Goal: Find specific page/section: Find specific page/section

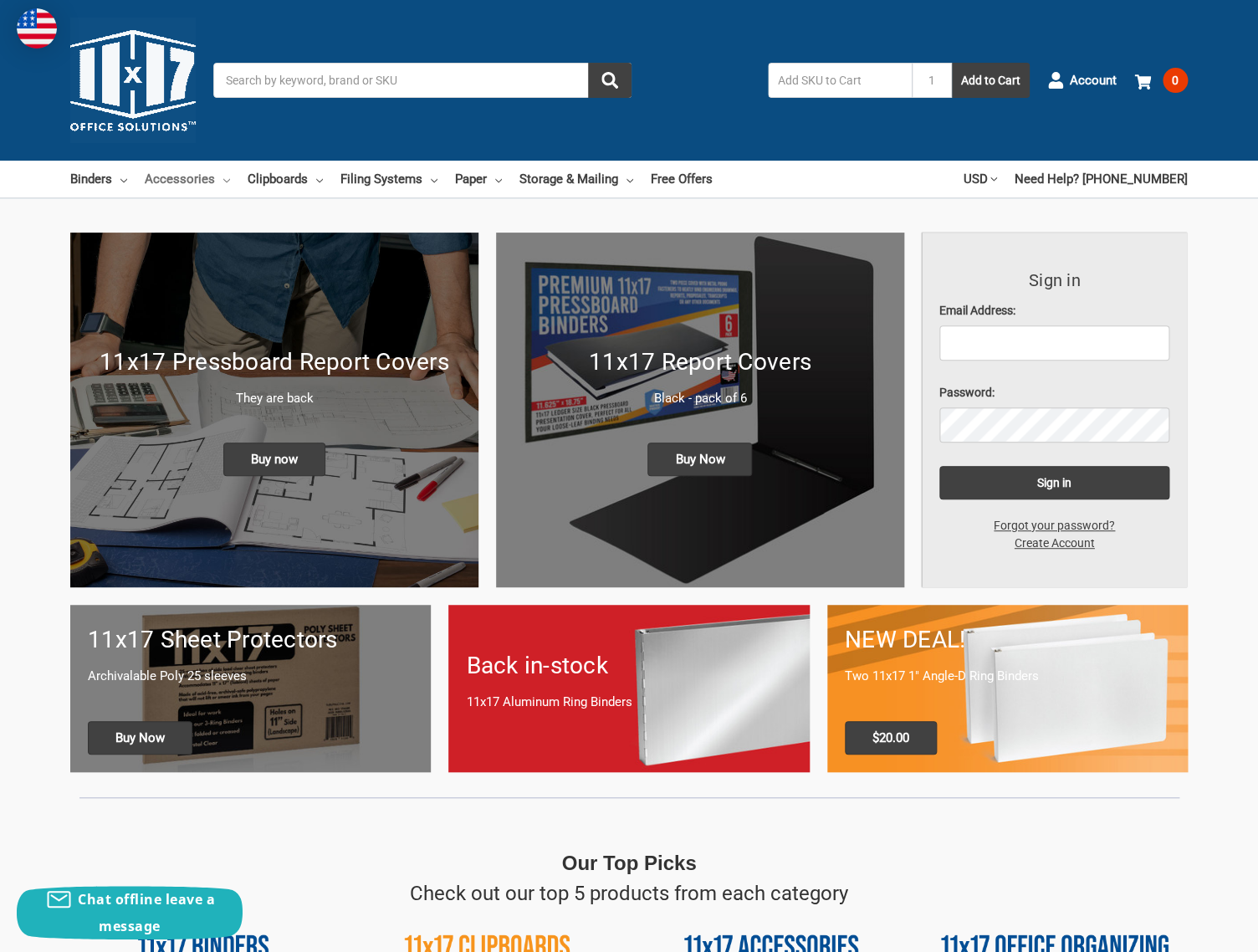
click at [158, 181] on link "Accessories" at bounding box center [187, 179] width 86 height 37
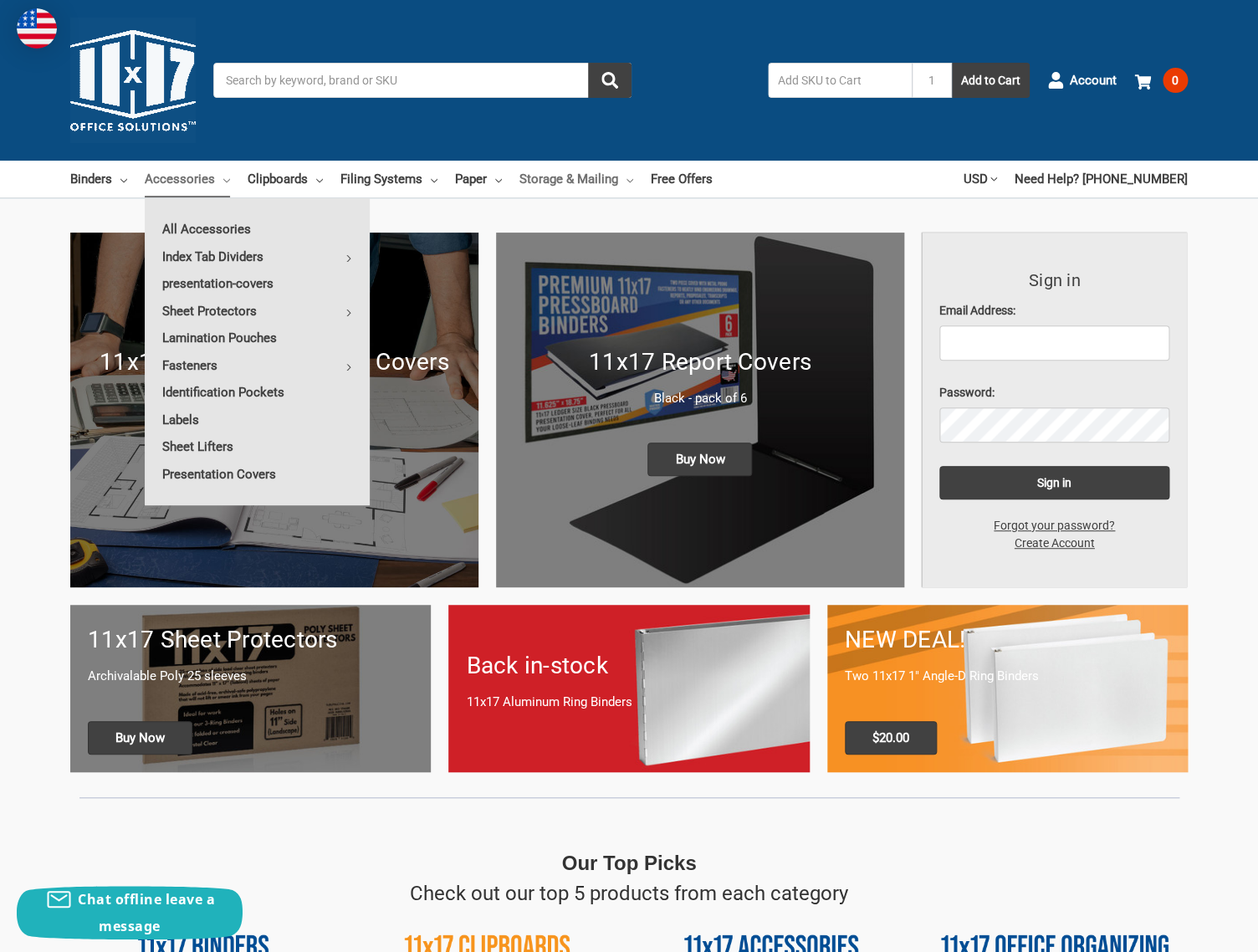
click at [560, 184] on link "Storage & Mailing" at bounding box center [576, 179] width 113 height 37
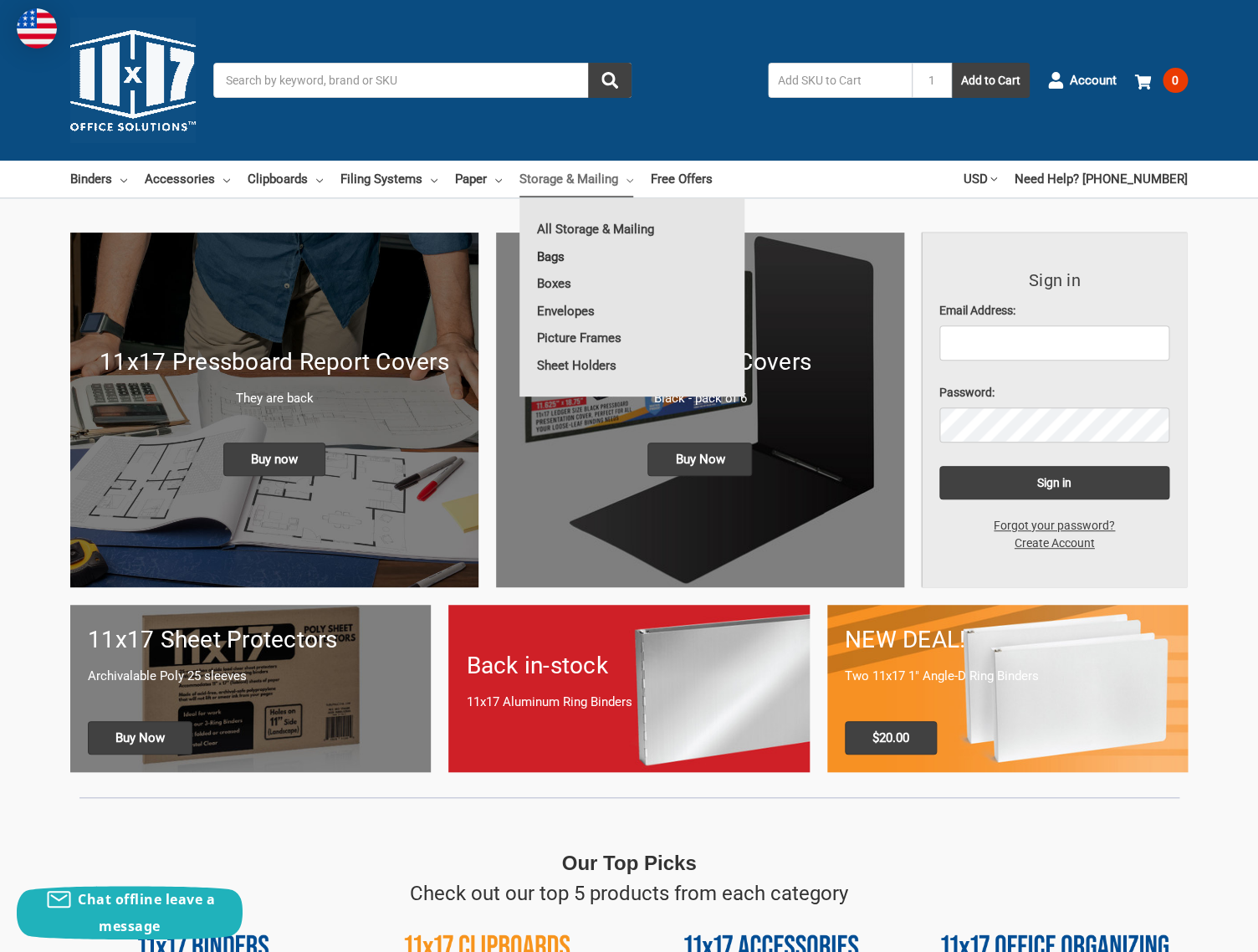
click at [558, 257] on link "Bags" at bounding box center [632, 256] width 225 height 27
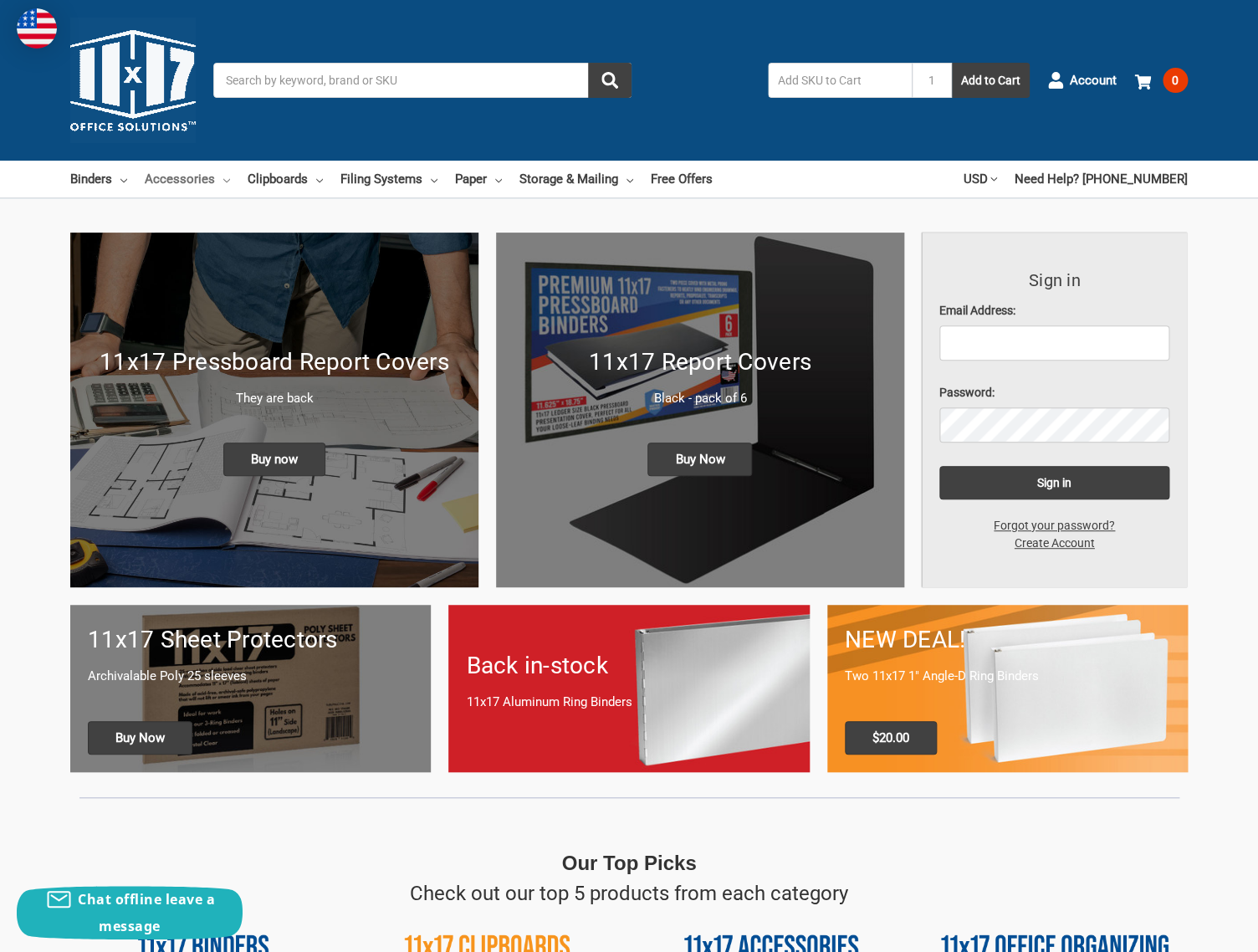
click at [200, 179] on link "Accessories" at bounding box center [187, 179] width 86 height 37
